Goal: Check status: Check status

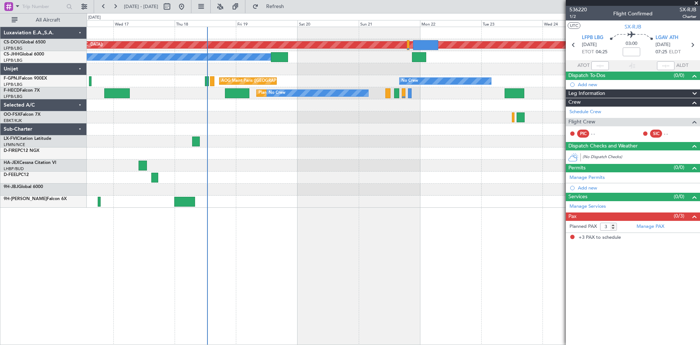
click at [298, 280] on div "Planned Maint London ([GEOGRAPHIC_DATA]) Planned Maint [GEOGRAPHIC_DATA] ([GEOG…" at bounding box center [393, 186] width 613 height 318
